Goal: Task Accomplishment & Management: Manage account settings

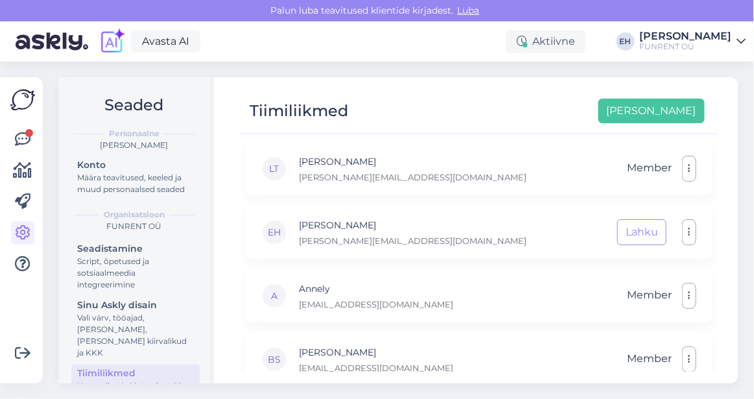
scroll to position [340, 0]
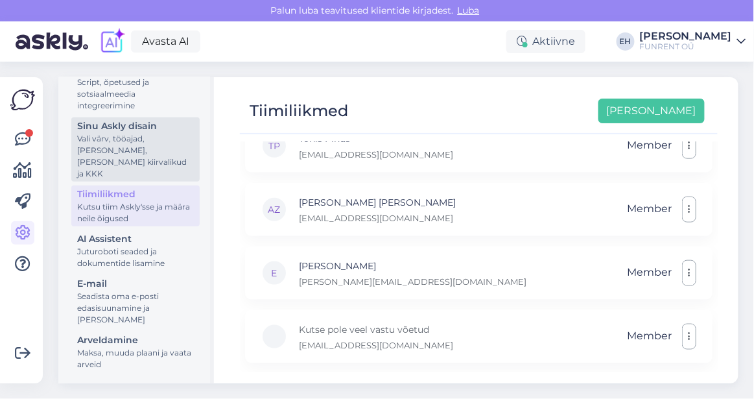
click at [150, 167] on div "Vali värv, tööajad, [PERSON_NAME], [PERSON_NAME] kiirvalikud ja KKK" at bounding box center [135, 156] width 117 height 47
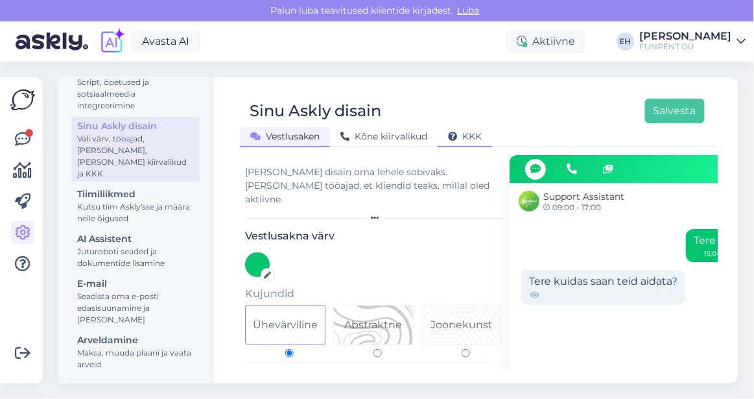
click at [480, 138] on span "KKK" at bounding box center [465, 136] width 34 height 12
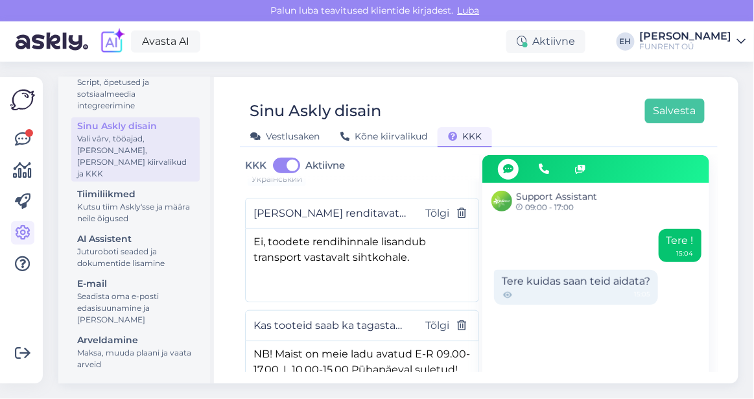
scroll to position [283, 0]
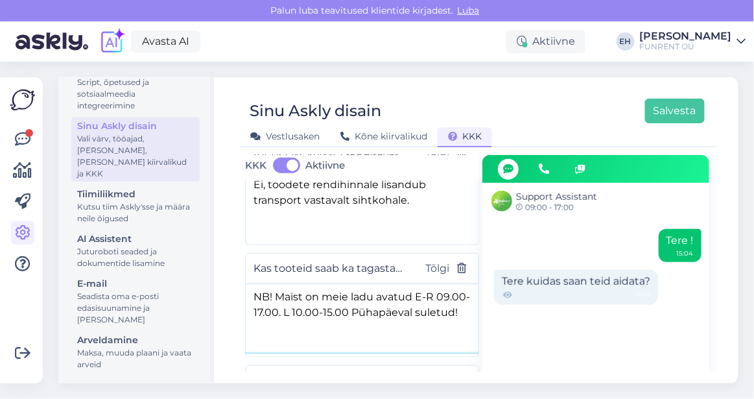
drag, startPoint x: 316, startPoint y: 283, endPoint x: 382, endPoint y: 285, distance: 65.5
click at [382, 285] on textarea "NB! Maist on meie ladu avatud E-R 09.00-17.00. L 10.00-15.00 Pühapäeval suletud!" at bounding box center [362, 318] width 233 height 68
drag, startPoint x: 350, startPoint y: 269, endPoint x: 277, endPoint y: 265, distance: 73.4
click at [277, 284] on textarea "NB! Maist on meie ladu avatud E-R 09.00-17.00. Esmaspäeval ja Pühapäeval suletu…" at bounding box center [362, 318] width 233 height 68
click at [350, 284] on textarea "NB! Septembrist on meie ladu avatud E-R 09.00-17.00. Esmaspäeval ja Pühapäeval …" at bounding box center [362, 318] width 233 height 68
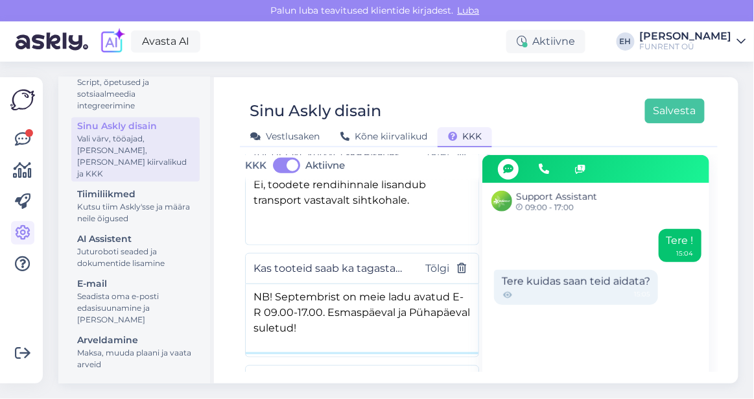
click at [350, 284] on textarea "NB! Septembrist on meie ladu avatud E-R 09.00-17.00. Esmaspäeval ja Pühapäeval …" at bounding box center [362, 318] width 233 height 68
click at [419, 299] on textarea "NB! Septembrist on meie ladu avatud E-R 09.00-17.00. Laupäeval ja Pühapäeval su…" at bounding box center [362, 318] width 233 height 68
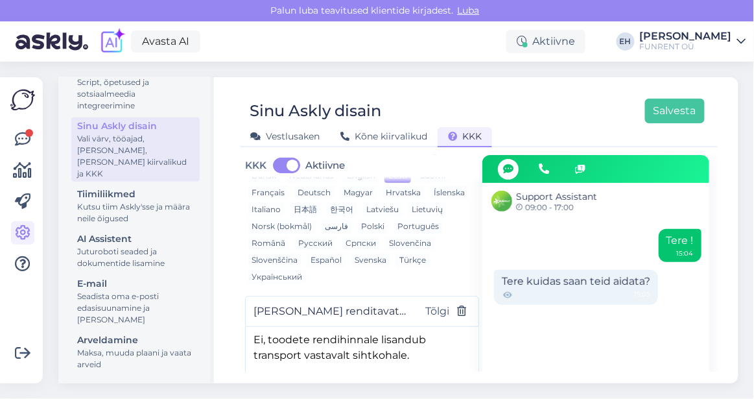
scroll to position [153, 0]
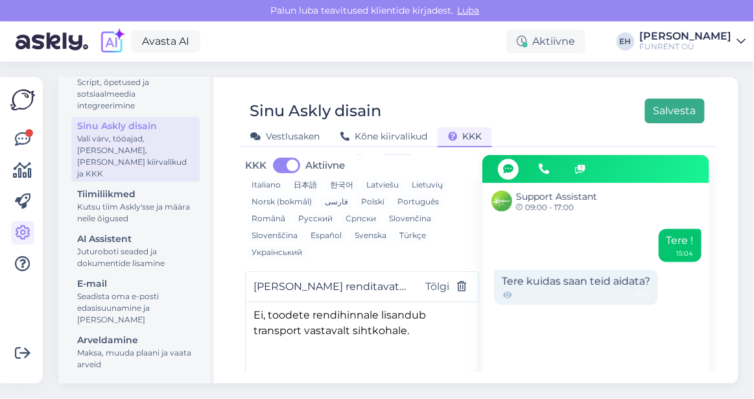
type textarea "NB! Septembrist on meie ladu avatud E-R 09.00-17.00. Laupäeval ja Pühapäeval su…"
click at [686, 103] on button "Salvesta" at bounding box center [675, 111] width 60 height 25
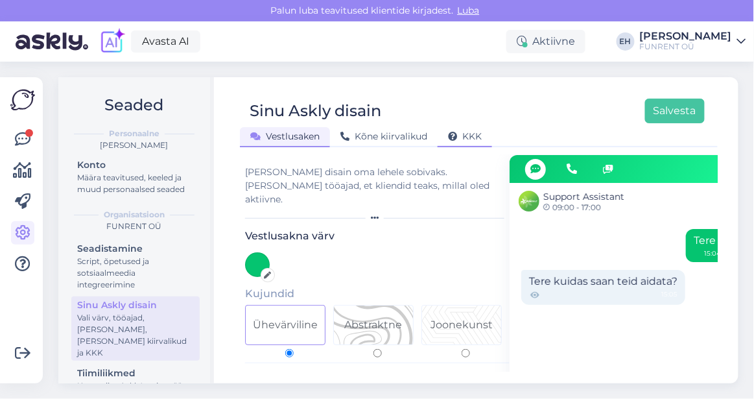
click at [459, 132] on span "KKK" at bounding box center [465, 136] width 34 height 12
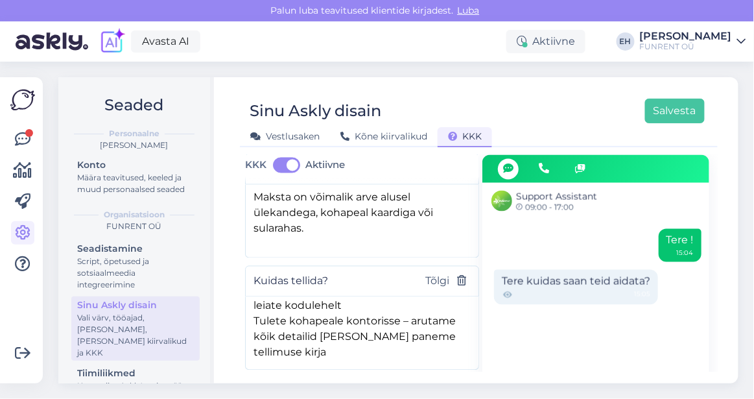
scroll to position [800, 0]
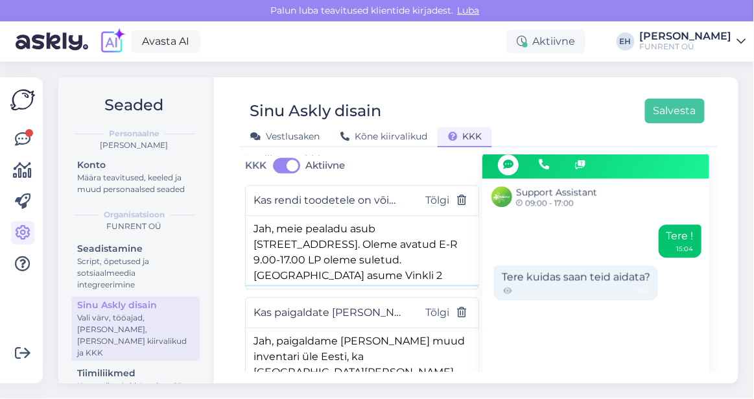
click at [362, 242] on textarea "Jah, meie pealadu asub [STREET_ADDRESS]. Oleme avatud E-R 9.00-17.00 LP oleme s…" at bounding box center [362, 250] width 233 height 68
click at [358, 242] on textarea "Jah, meie pealadu asub [STREET_ADDRESS]. Oleme avatud E-R 9.00-17.00 LP oleme s…" at bounding box center [362, 250] width 233 height 68
click at [388, 241] on textarea "Jah, meie pealadu asub [STREET_ADDRESS]. Oleme avatud E-R 9.00-17.00 LP oleme s…" at bounding box center [362, 250] width 233 height 68
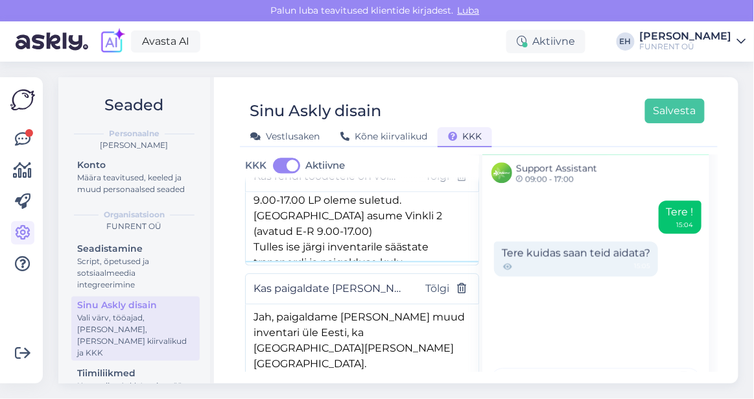
scroll to position [844, 0]
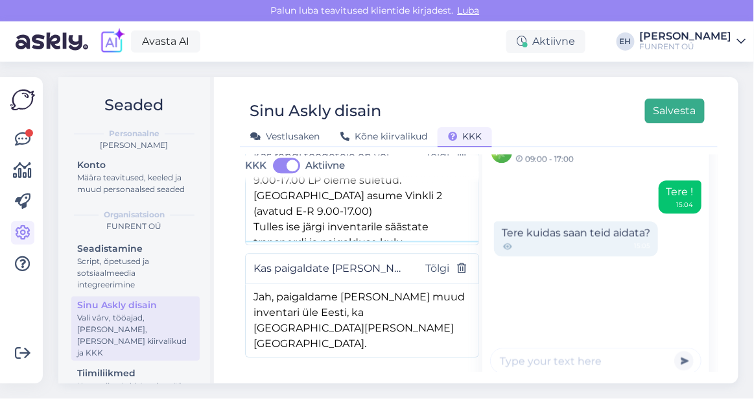
type textarea "Jah, meie pealadu asub [STREET_ADDRESS]. Oleme avatud E-R 9.00-17.00 LP oleme s…"
click at [689, 112] on button "Salvesta" at bounding box center [675, 111] width 60 height 25
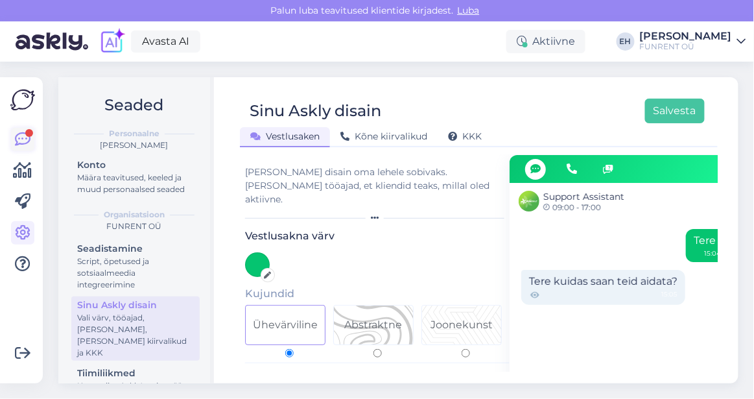
click at [28, 129] on div at bounding box center [29, 133] width 8 height 8
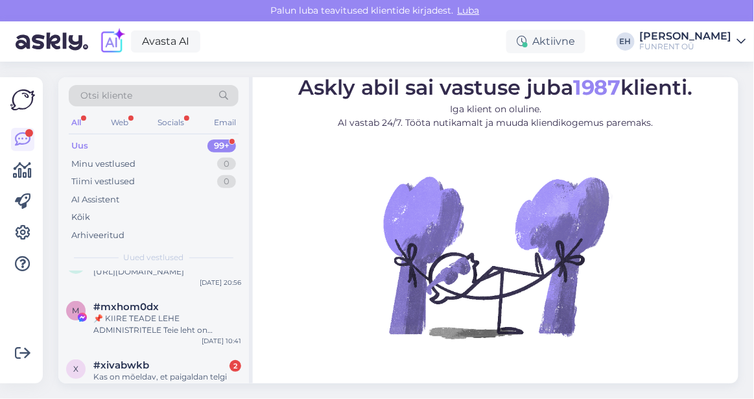
scroll to position [1320, 0]
click at [193, 314] on div "📌 KIIRE TEADE LEHE ADMINISTRITELE Teie leht on rikkunud Meta kogukonna juhiseid…" at bounding box center [167, 325] width 148 height 23
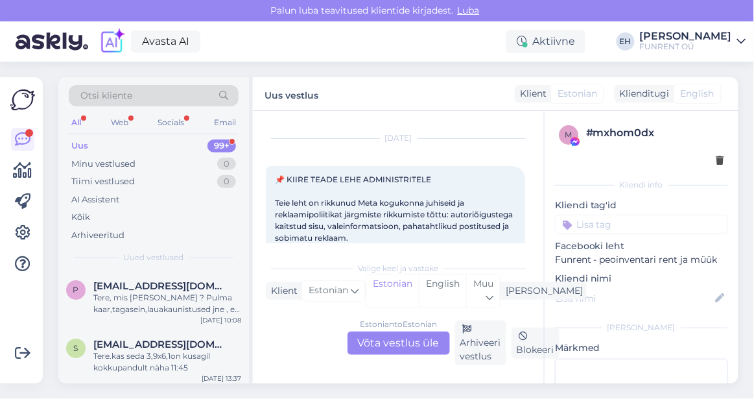
scroll to position [0, 0]
click at [19, 139] on icon at bounding box center [23, 140] width 16 height 16
